Goal: Book appointment/travel/reservation

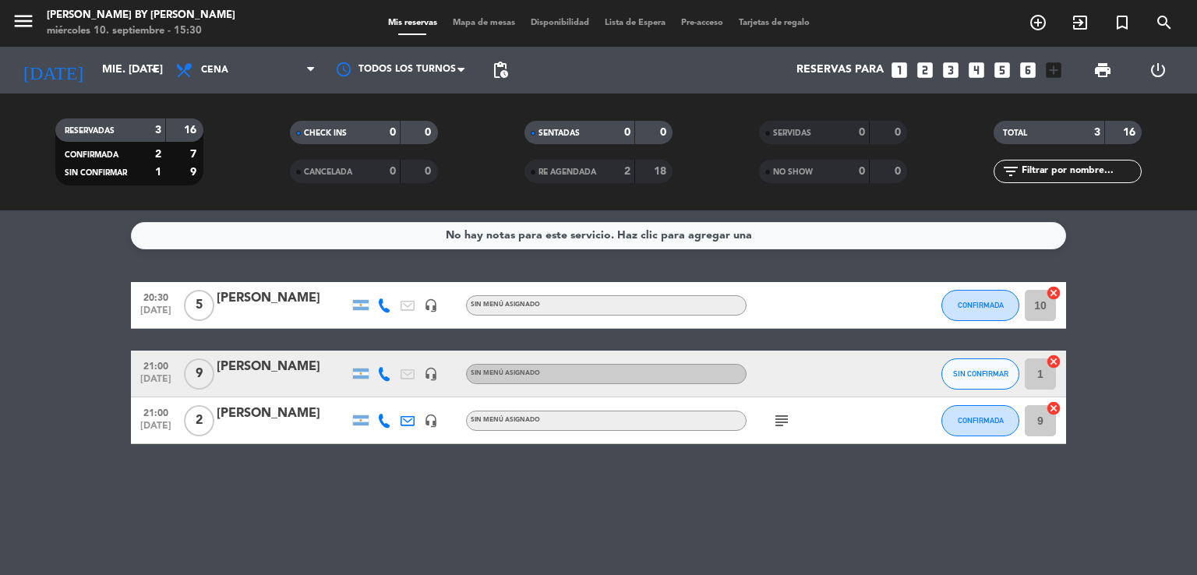
click at [780, 421] on icon "subject" at bounding box center [782, 421] width 19 height 19
click at [1038, 25] on icon "add_circle_outline" at bounding box center [1038, 22] width 19 height 19
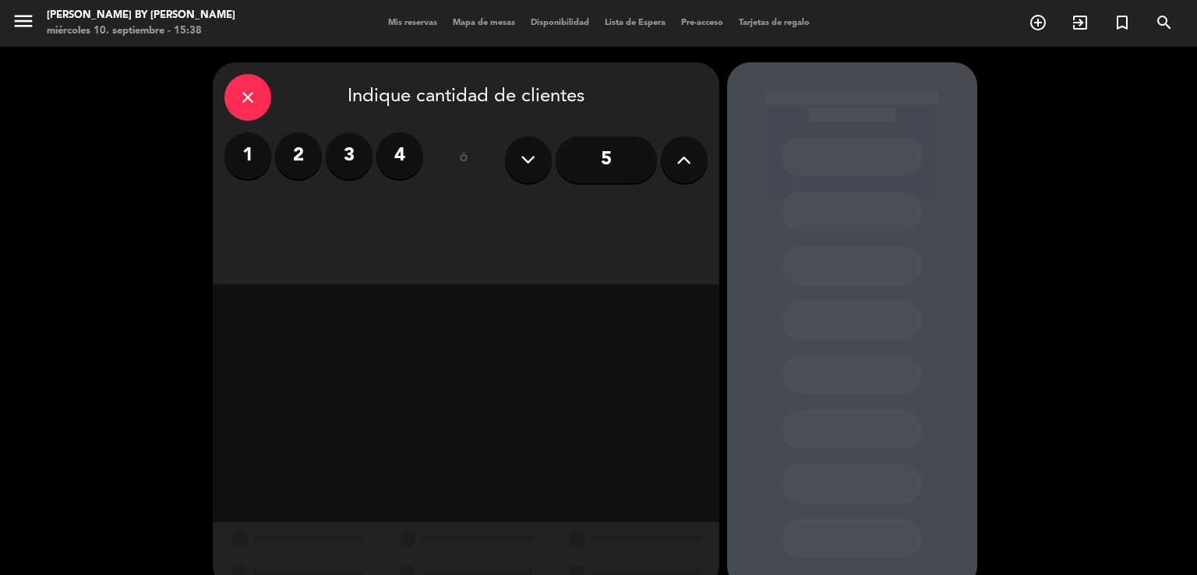
click at [292, 161] on label "2" at bounding box center [298, 156] width 47 height 47
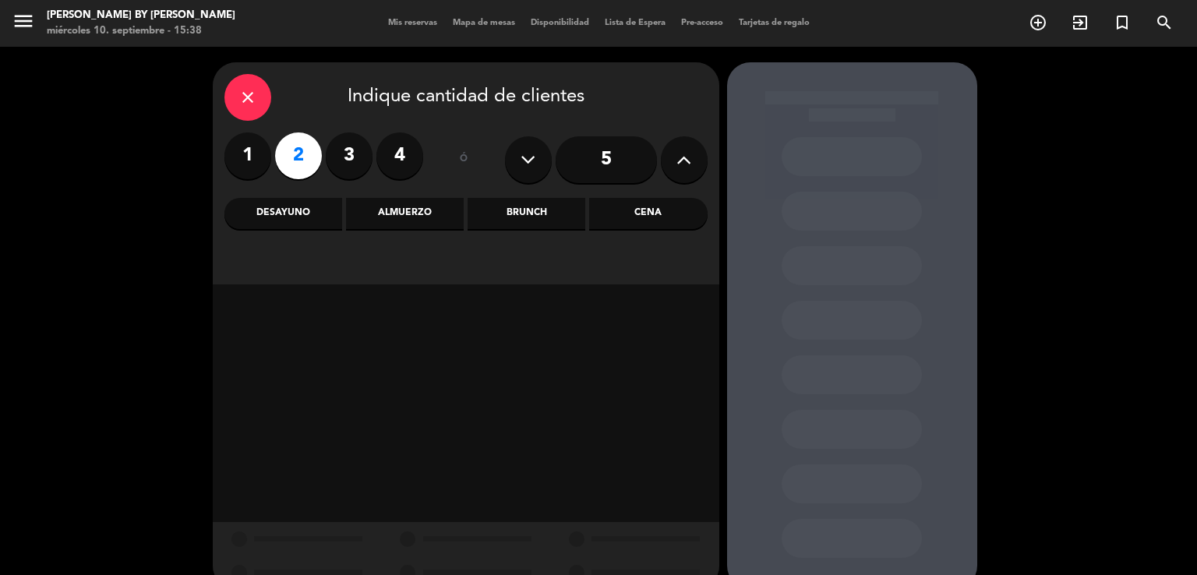
click at [398, 168] on label "4" at bounding box center [400, 156] width 47 height 47
click at [626, 216] on div "Cena" at bounding box center [648, 213] width 118 height 31
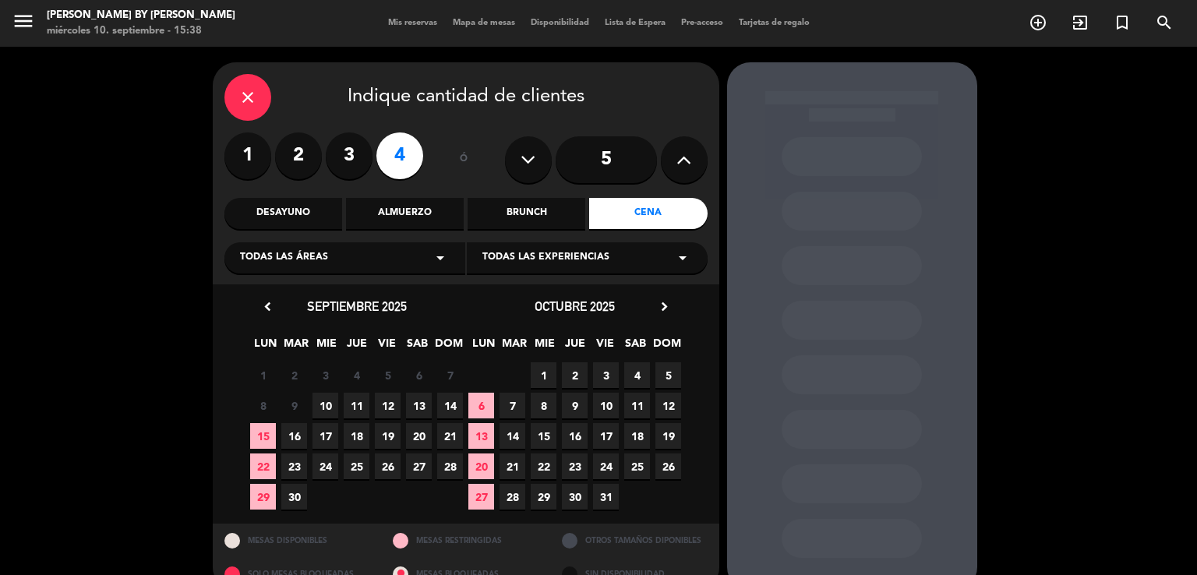
click at [384, 405] on span "12" at bounding box center [388, 406] width 26 height 26
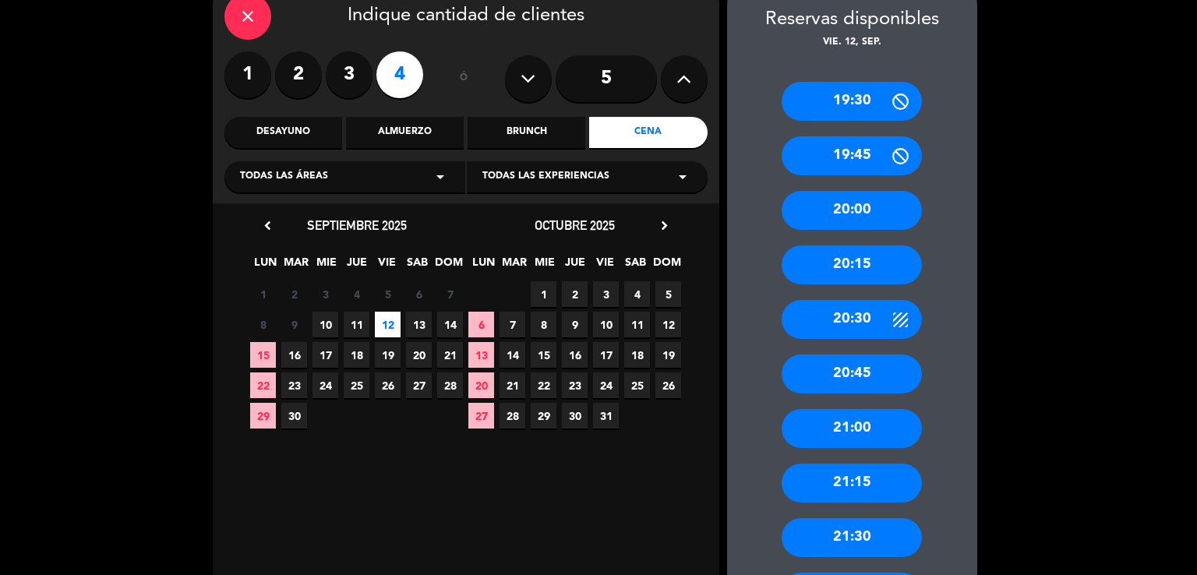
scroll to position [108, 0]
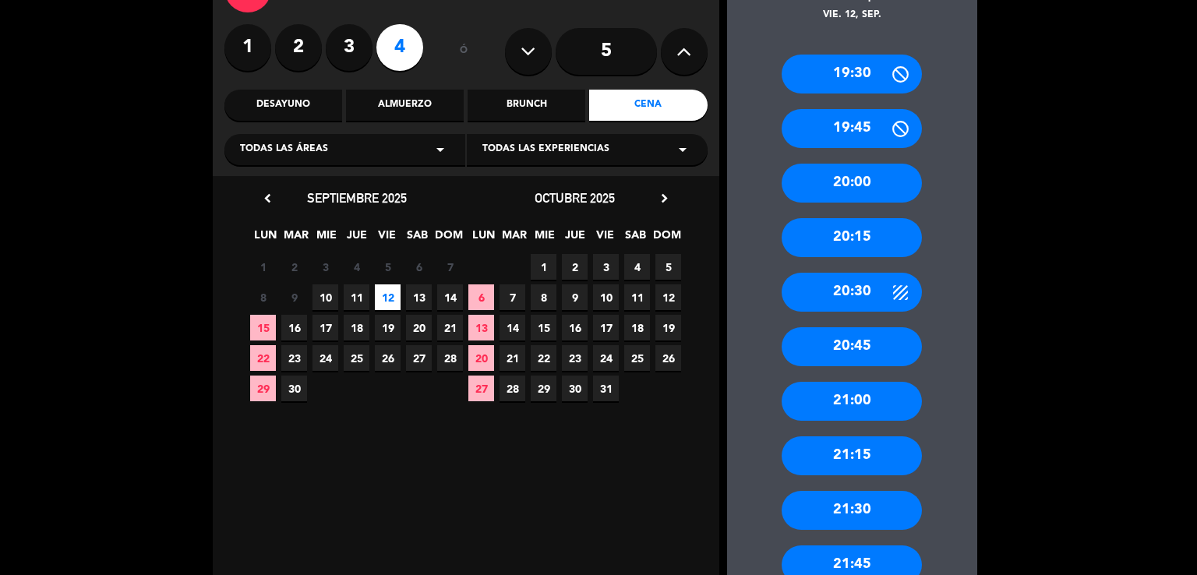
click at [862, 515] on div "21:30" at bounding box center [852, 510] width 140 height 39
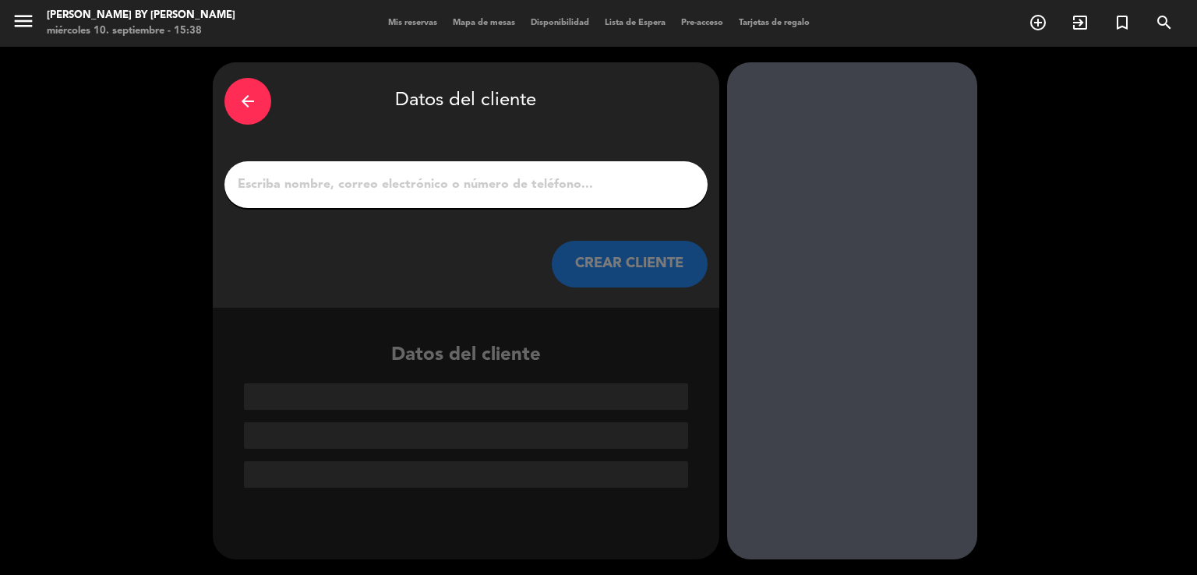
click at [377, 177] on input "1" at bounding box center [466, 185] width 460 height 22
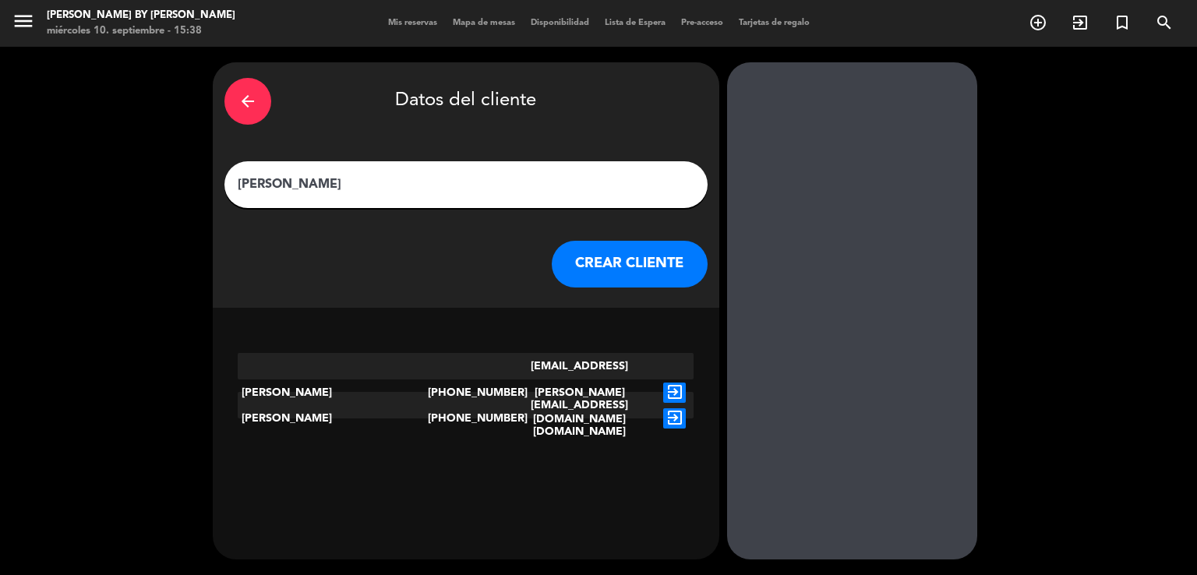
type input "[PERSON_NAME]"
click at [670, 383] on icon "exit_to_app" at bounding box center [674, 393] width 23 height 20
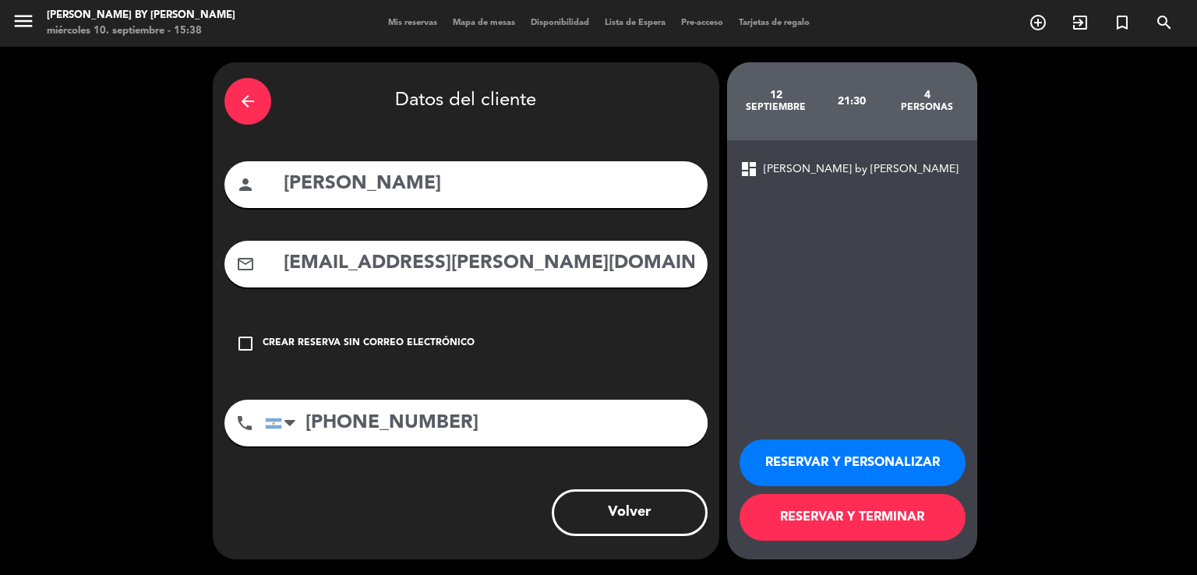
click at [845, 522] on button "RESERVAR Y TERMINAR" at bounding box center [853, 517] width 226 height 47
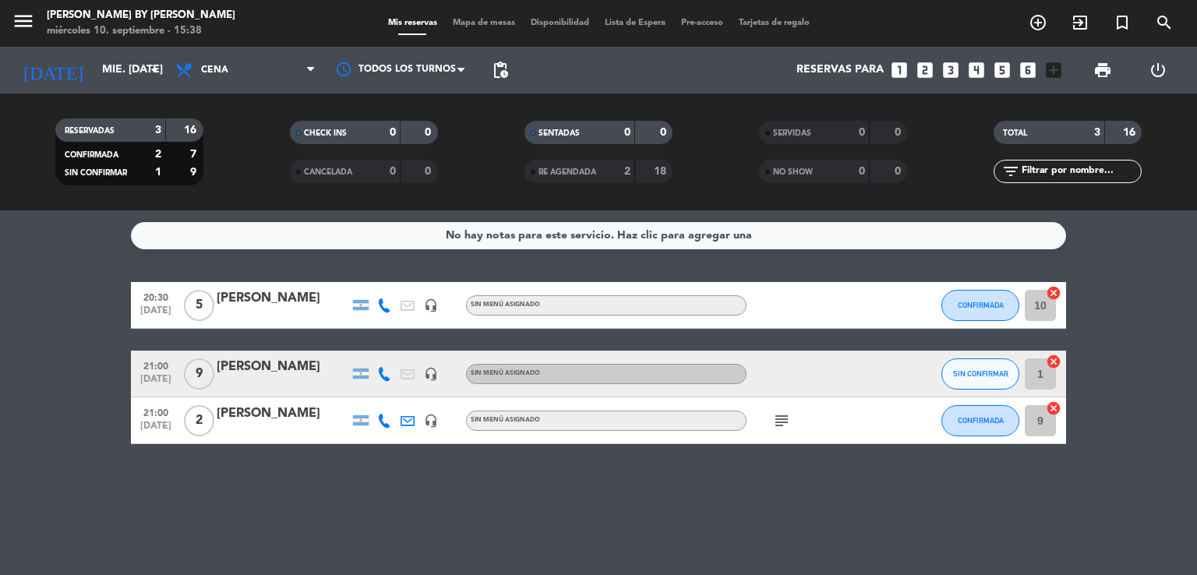
click at [306, 303] on div "[PERSON_NAME]" at bounding box center [283, 298] width 133 height 20
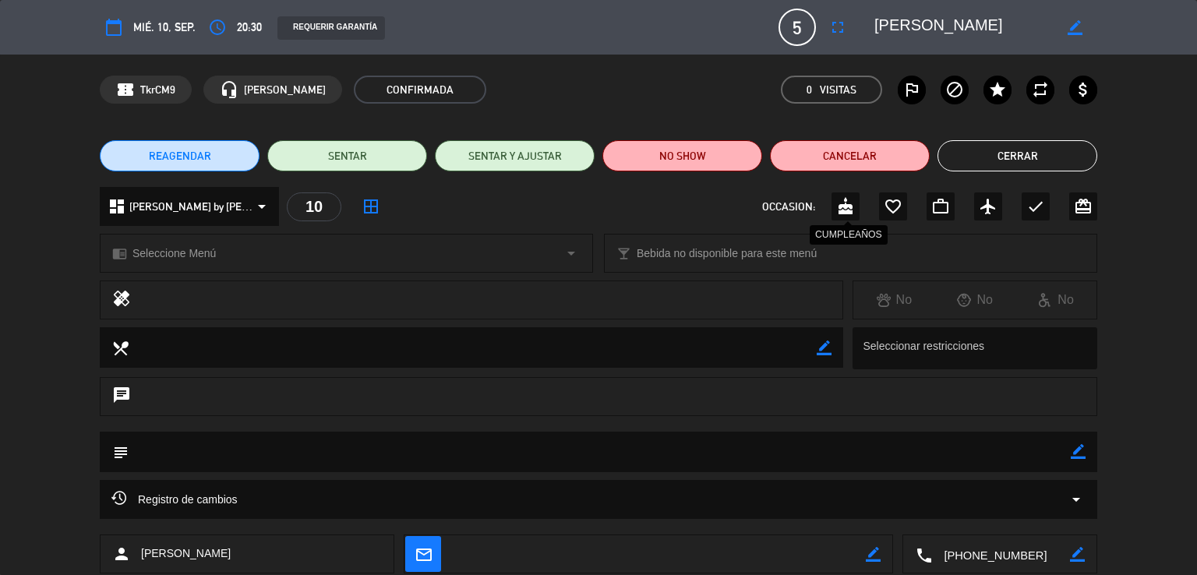
click at [837, 214] on icon "cake" at bounding box center [845, 206] width 19 height 19
click at [1023, 197] on div "check" at bounding box center [1036, 207] width 28 height 28
click at [850, 206] on icon "cake" at bounding box center [845, 206] width 19 height 19
click at [995, 157] on button "Cerrar" at bounding box center [1018, 155] width 160 height 31
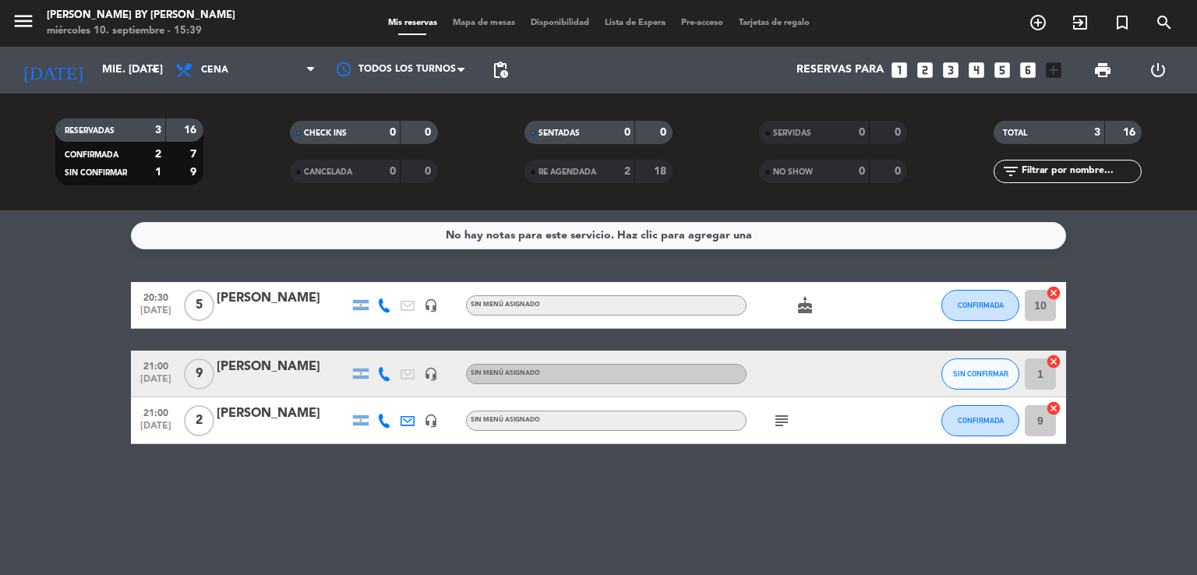
click at [804, 303] on icon "cake" at bounding box center [805, 305] width 19 height 19
click at [838, 307] on div "cake CUMPLEAÑOS" at bounding box center [817, 305] width 140 height 46
click at [786, 423] on icon "subject" at bounding box center [782, 421] width 19 height 19
click at [811, 414] on div "subject Grande Cuisine" at bounding box center [817, 421] width 140 height 46
click at [808, 309] on icon "cake" at bounding box center [805, 305] width 19 height 19
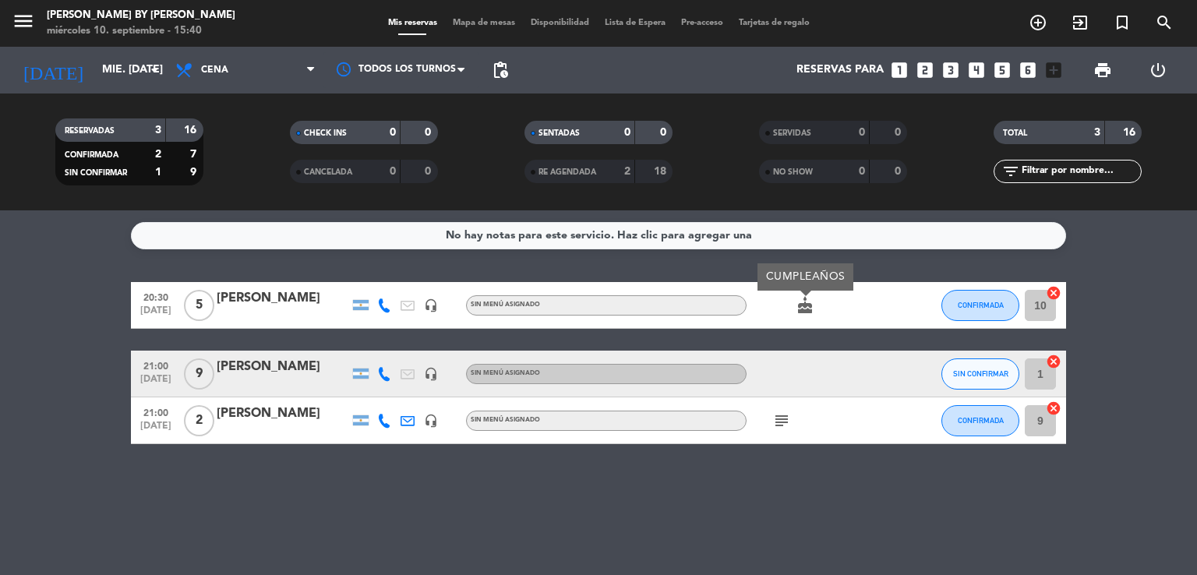
click at [317, 309] on div at bounding box center [283, 315] width 133 height 12
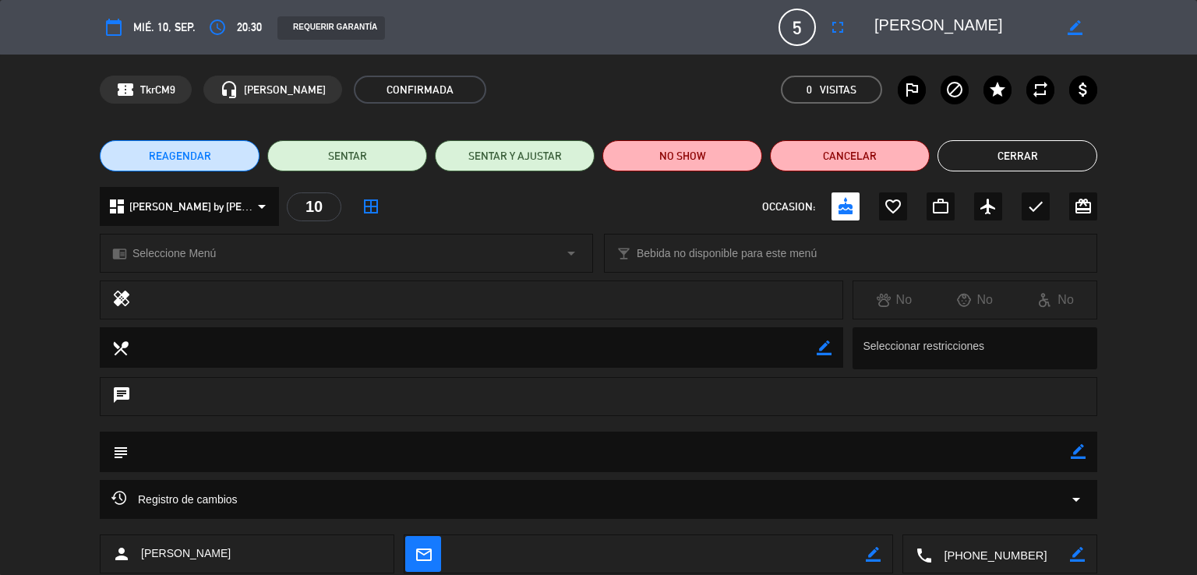
click at [1005, 163] on button "Cerrar" at bounding box center [1018, 155] width 160 height 31
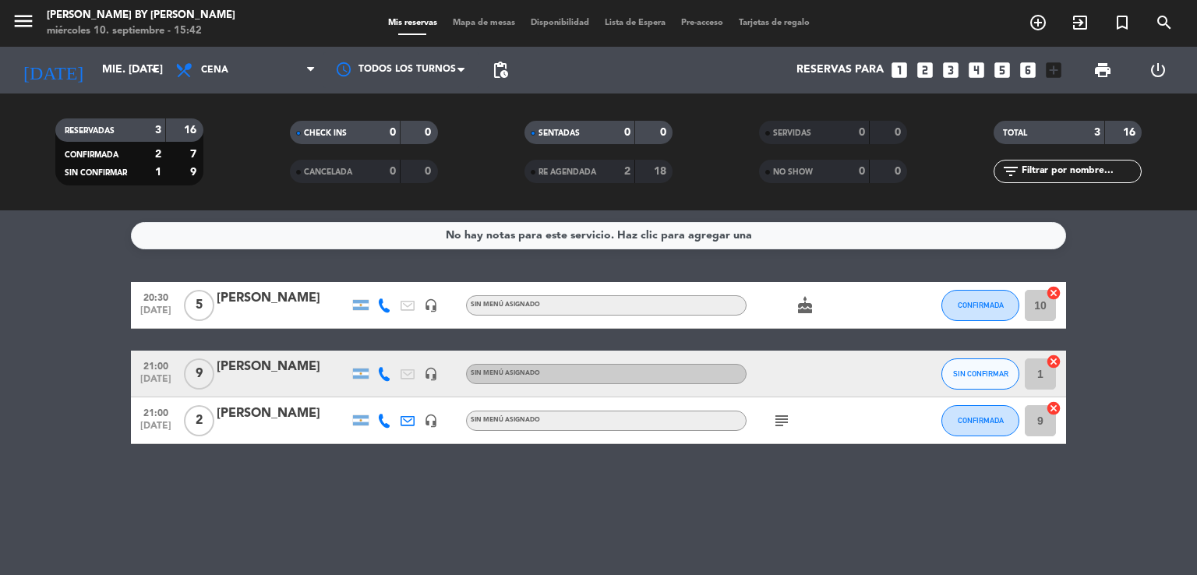
click at [804, 303] on icon "cake" at bounding box center [805, 305] width 19 height 19
click at [1082, 295] on bookings-row "20:30 [DATE] 5 [PERSON_NAME] headset_mic Sin menú asignado cake CUMPLEAÑOS CONF…" at bounding box center [598, 363] width 1197 height 162
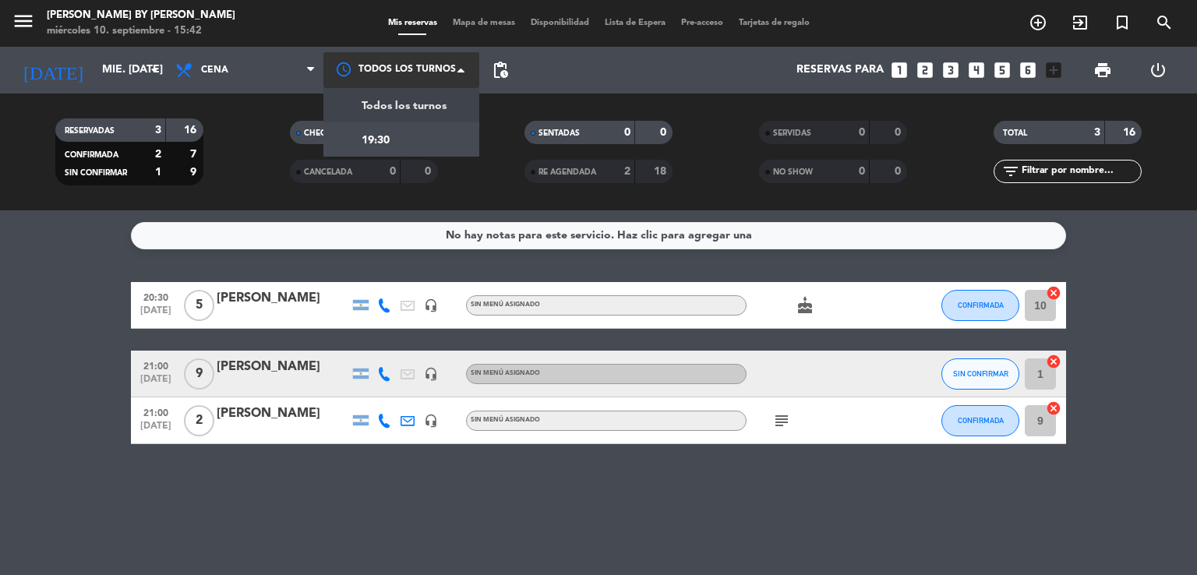
click at [384, 82] on div at bounding box center [402, 69] width 156 height 35
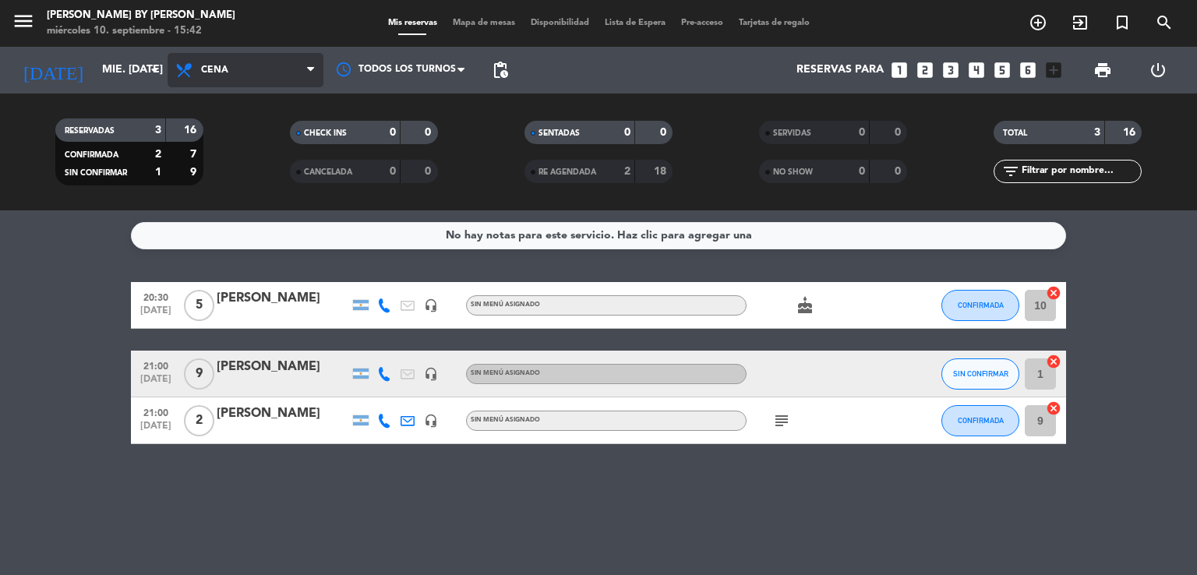
click at [234, 82] on span "Cena" at bounding box center [246, 70] width 156 height 34
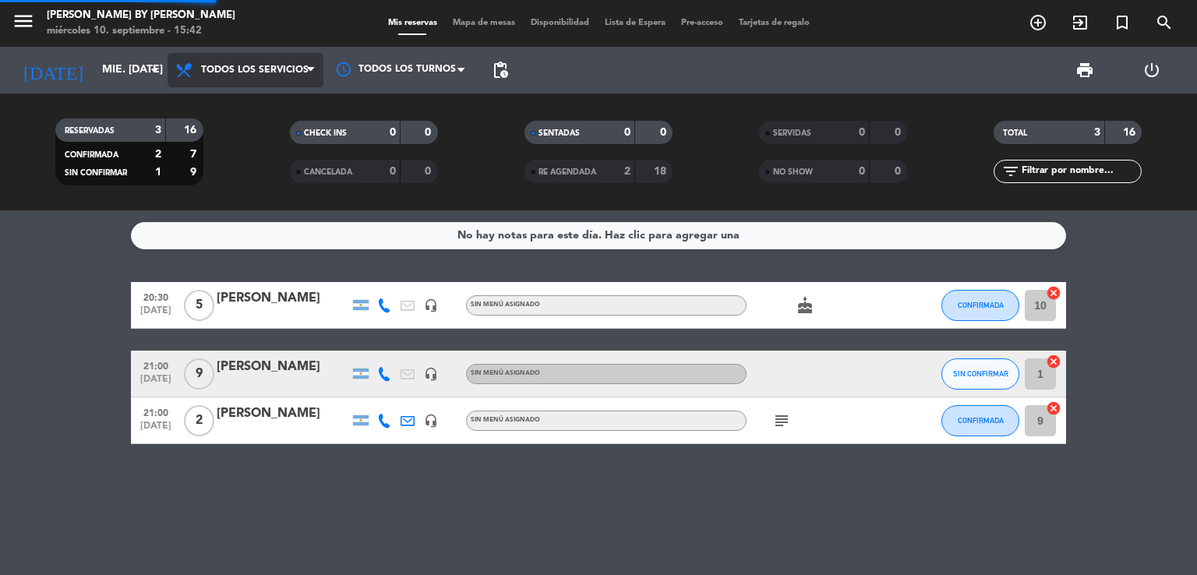
click at [207, 103] on div "menu [PERSON_NAME] by [PERSON_NAME] 10. septiembre - 15:42 Mis reservas Mapa de…" at bounding box center [598, 105] width 1197 height 210
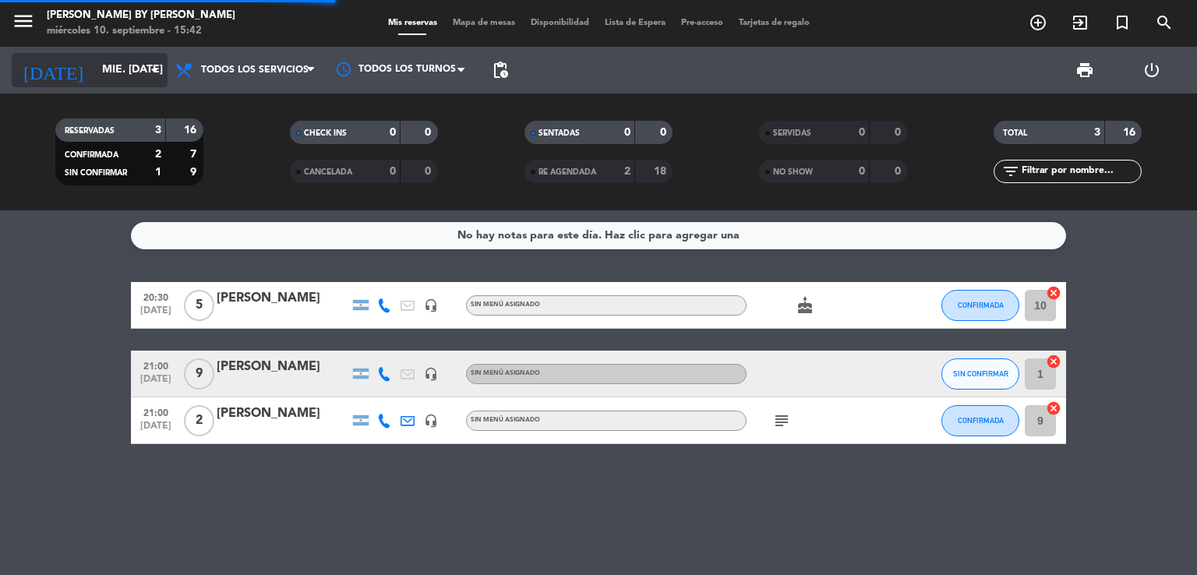
click at [94, 69] on input "mié. [DATE]" at bounding box center [168, 70] width 148 height 28
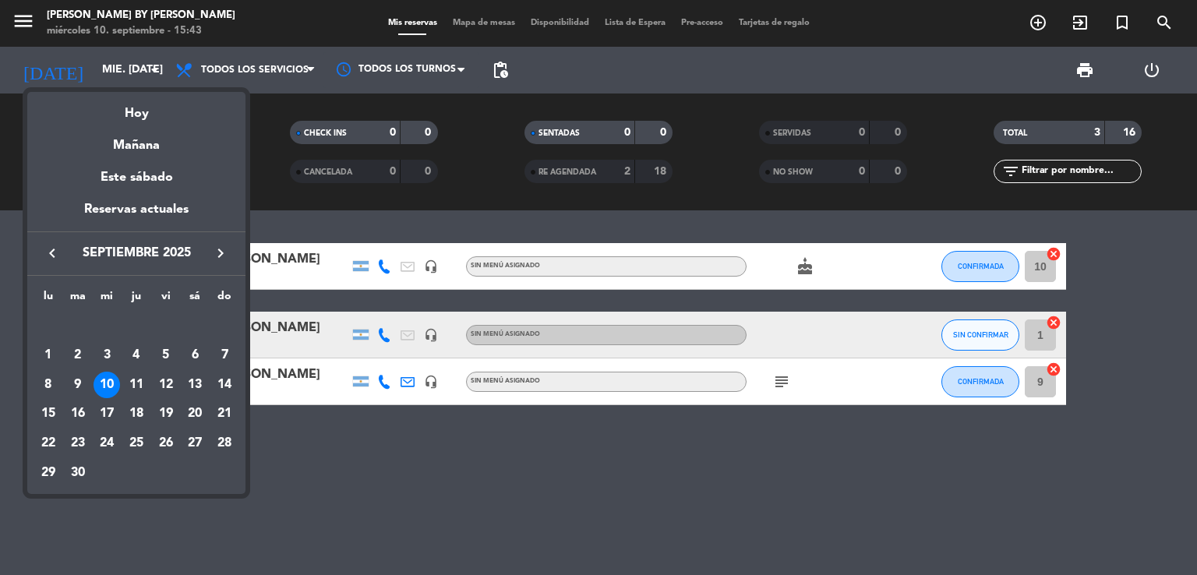
click at [169, 380] on div "12" at bounding box center [166, 385] width 27 height 27
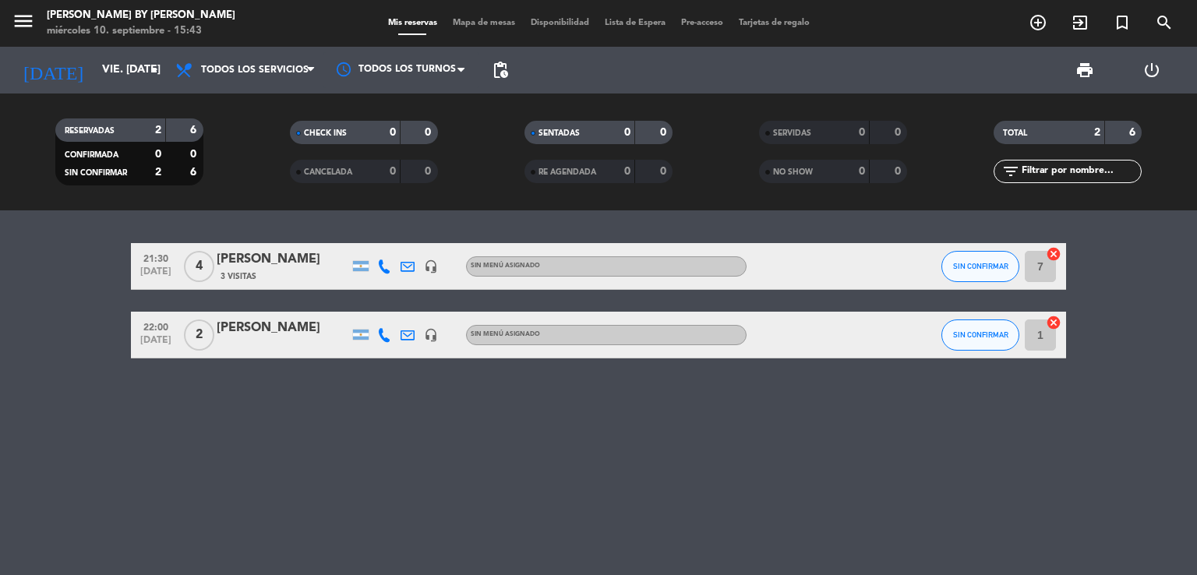
click at [776, 404] on div "21:30 [DATE] 4 [PERSON_NAME] 3 Visitas headset_mic Sin menú asignado SIN CONFIR…" at bounding box center [598, 392] width 1197 height 365
click at [142, 380] on div "21:30 [DATE] 4 [PERSON_NAME] 3 Visitas headset_mic Sin menú asignado SIN CONFIR…" at bounding box center [598, 392] width 1197 height 365
click at [94, 57] on input "vie. [DATE]" at bounding box center [168, 70] width 148 height 28
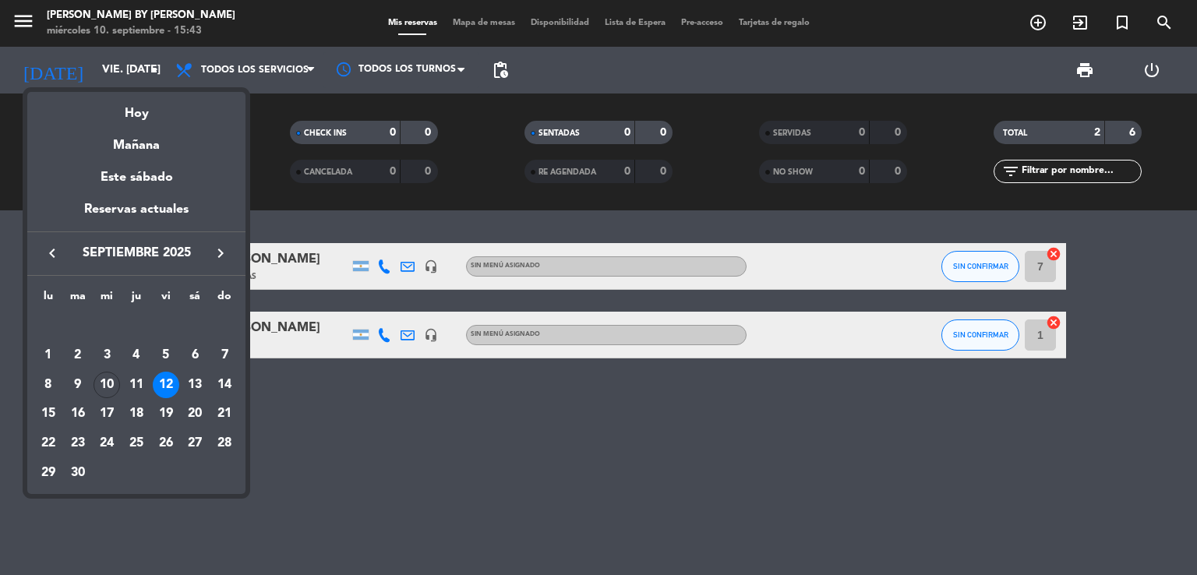
drag, startPoint x: 365, startPoint y: 359, endPoint x: 358, endPoint y: 353, distance: 9.4
click at [366, 358] on div at bounding box center [598, 287] width 1197 height 575
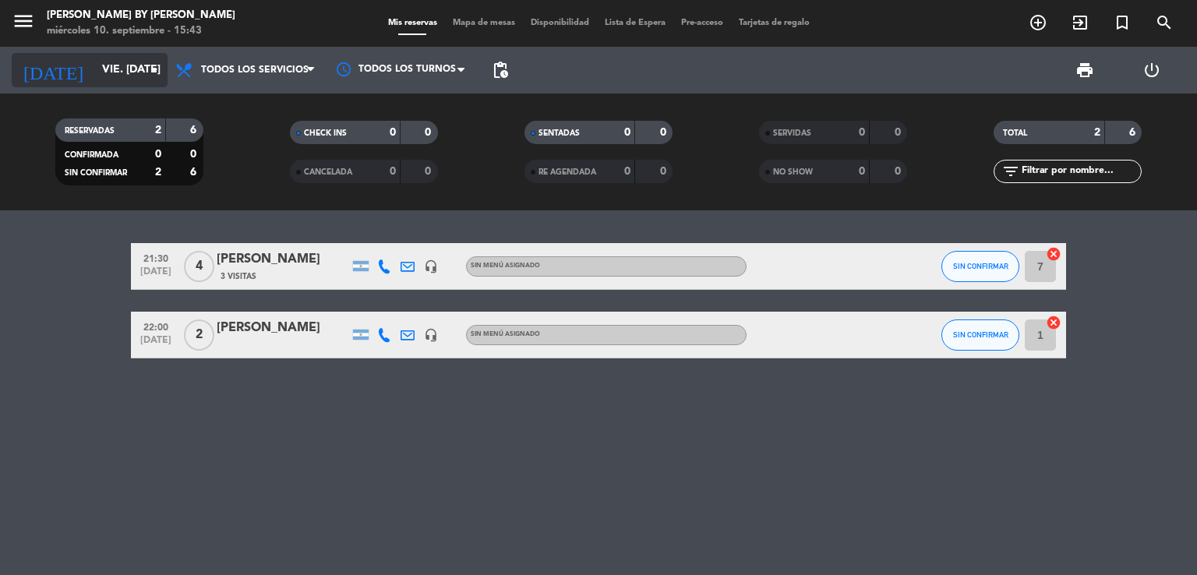
click at [94, 74] on input "vie. [DATE]" at bounding box center [168, 70] width 148 height 28
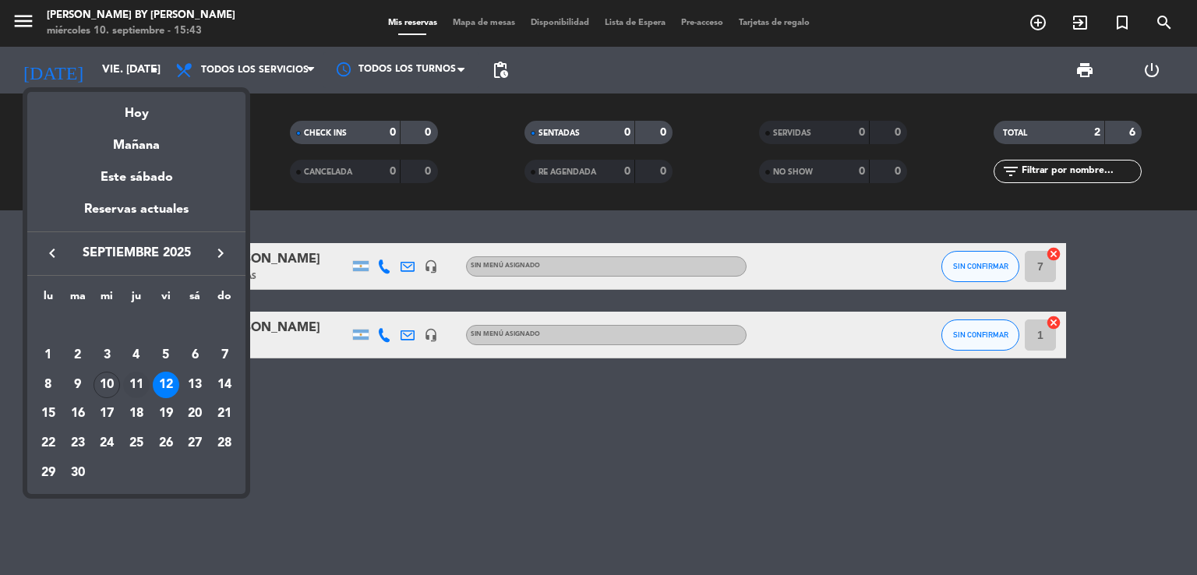
click at [122, 382] on tr "8 9 10 11 12 13 14" at bounding box center [137, 385] width 206 height 30
click at [110, 377] on div "10" at bounding box center [107, 385] width 27 height 27
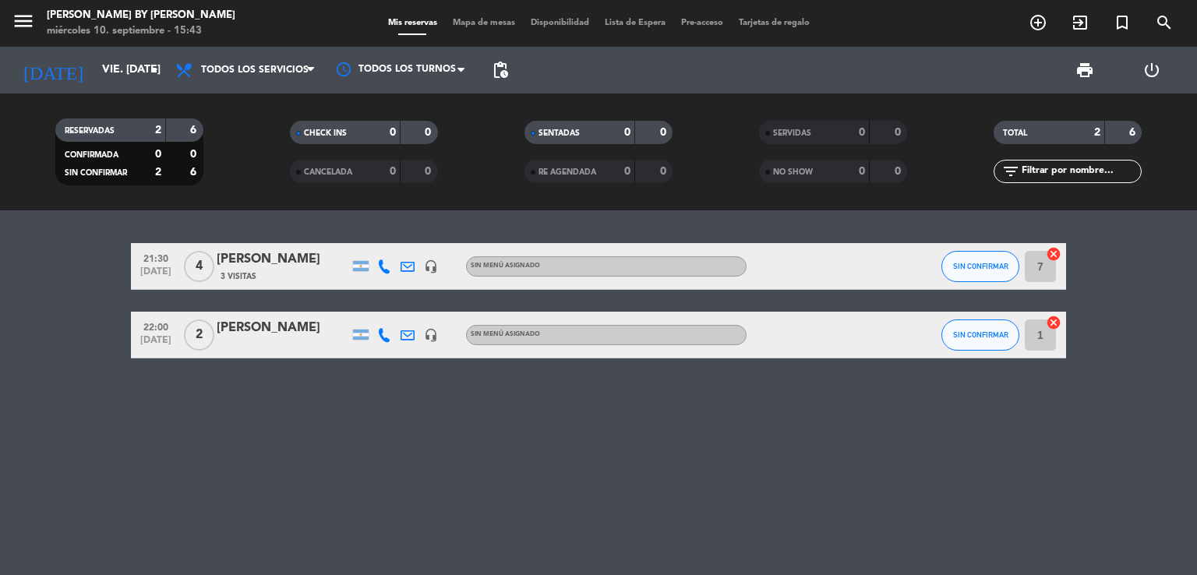
type input "mié. [DATE]"
